Goal: Navigation & Orientation: Find specific page/section

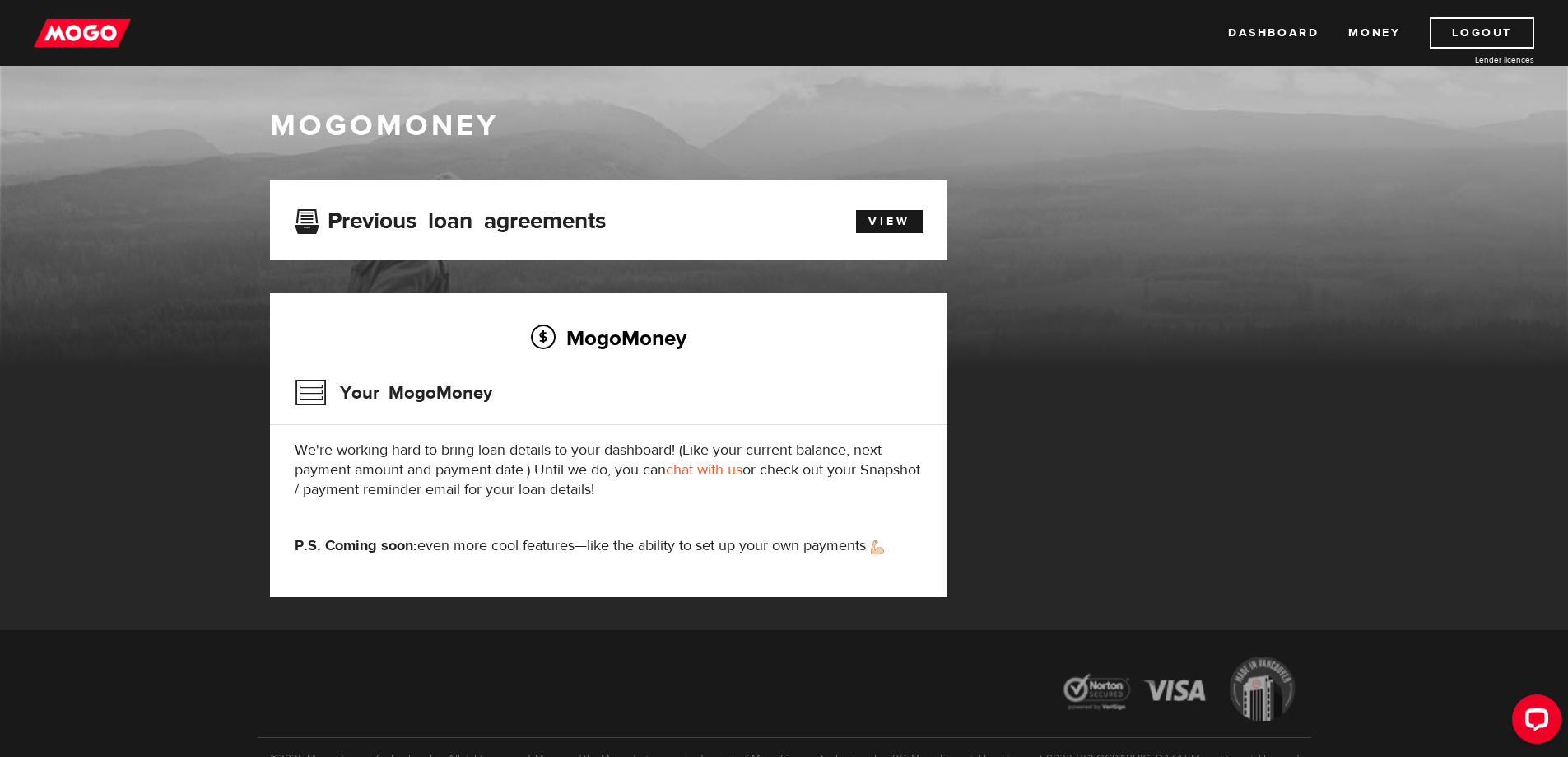
scroll to position [22, 0]
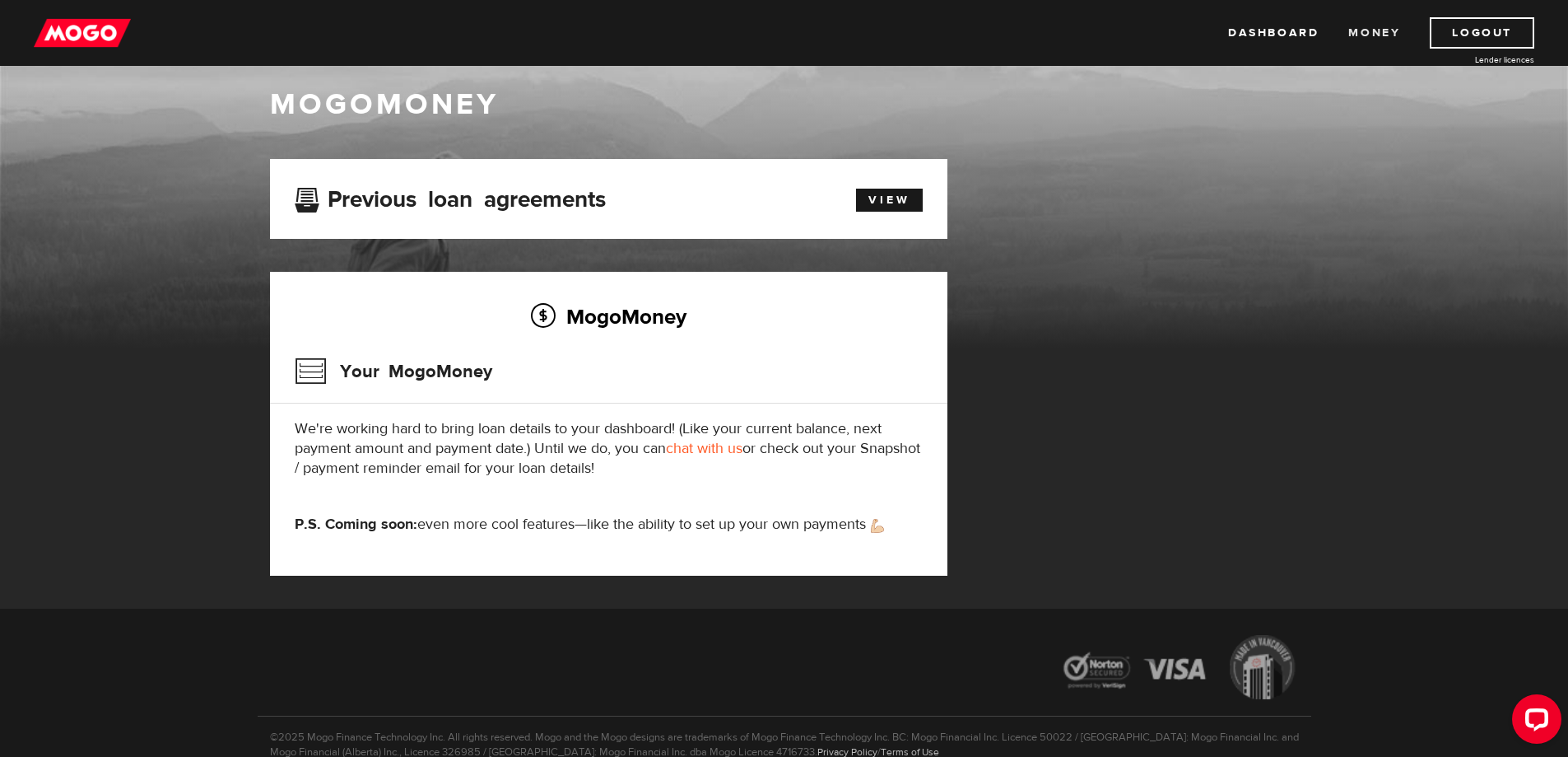
click at [1377, 32] on link "Money" at bounding box center [1374, 33] width 52 height 31
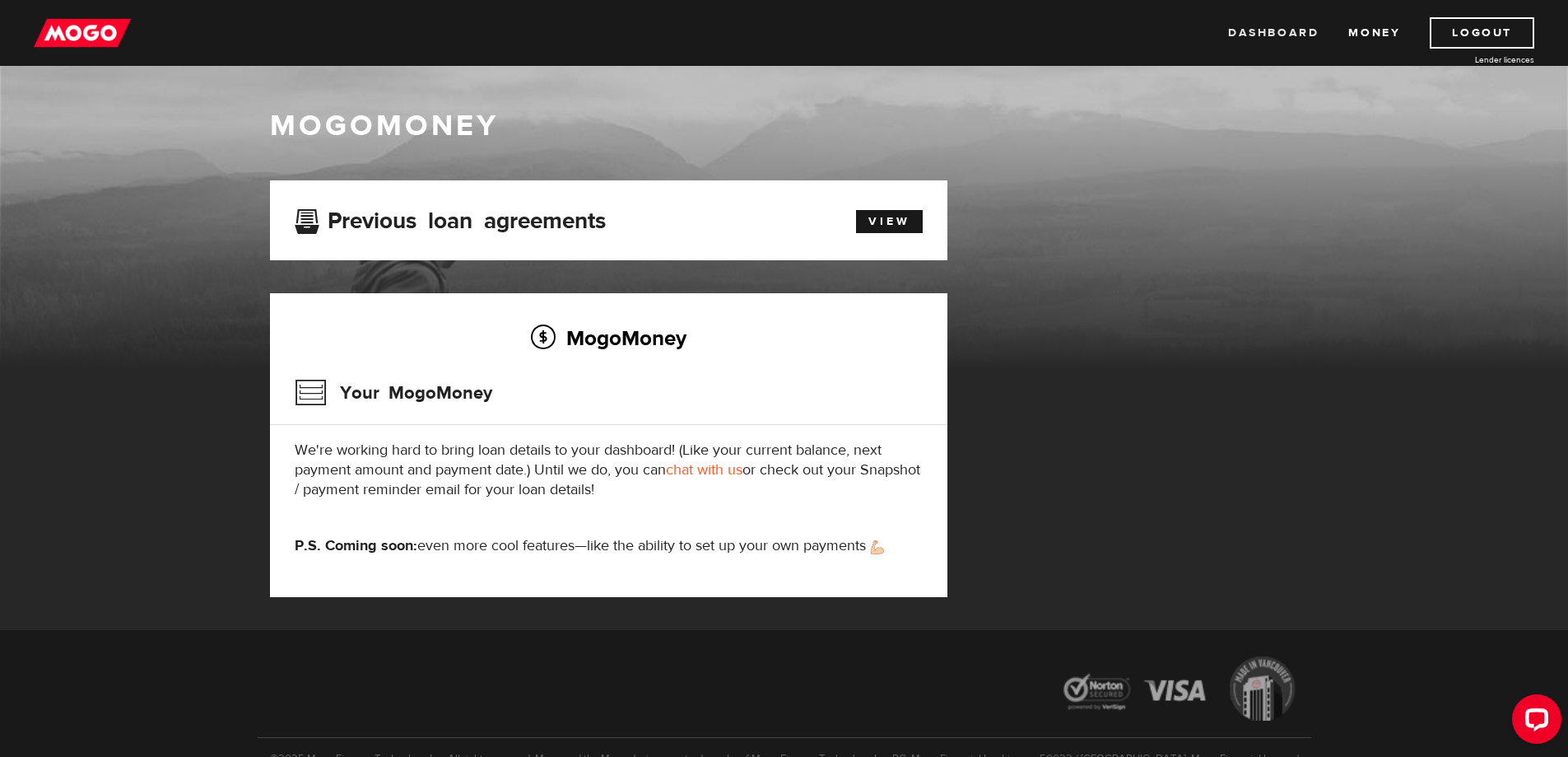
click at [1251, 37] on link "Dashboard" at bounding box center [1273, 33] width 90 height 31
click at [1267, 31] on link "Dashboard" at bounding box center [1273, 33] width 90 height 31
